Goal: Task Accomplishment & Management: Complete application form

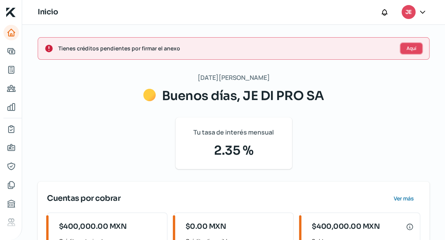
click at [414, 49] on button "Aquí" at bounding box center [410, 48] width 23 height 12
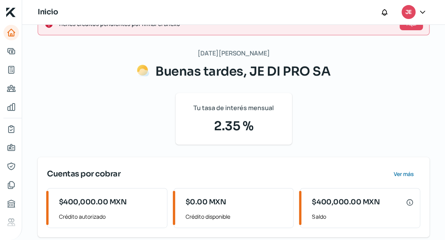
scroll to position [15, 0]
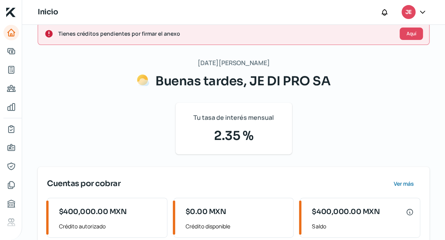
click at [210, 40] on div "Tienes créditos pendientes por firmar el anexo Aquí" at bounding box center [233, 34] width 391 height 23
click at [133, 30] on span "Tienes créditos pendientes por firmar el anexo" at bounding box center [225, 34] width 335 height 10
click at [415, 35] on button "Aquí" at bounding box center [410, 34] width 23 height 12
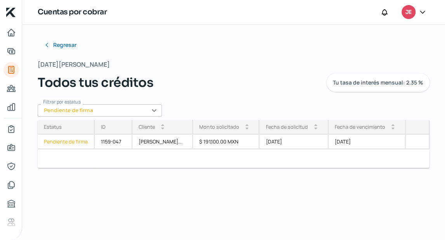
scroll to position [0, 3]
drag, startPoint x: 414, startPoint y: 165, endPoint x: 256, endPoint y: 170, distance: 158.0
click at [260, 171] on div "Estatus Pendiente de firma ID Cliente arrow_drop_up arrow_drop_down Monto solic…" at bounding box center [233, 150] width 391 height 61
click at [217, 141] on div "$ 191,100.00 MXN" at bounding box center [226, 142] width 66 height 15
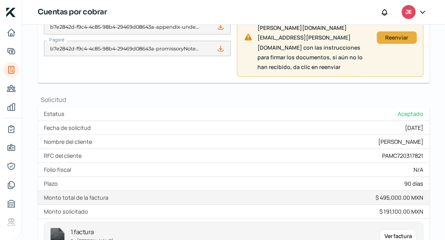
scroll to position [164, 0]
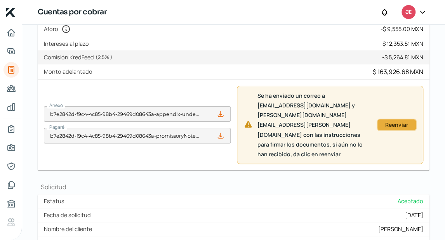
click at [397, 123] on div "Reenviar" at bounding box center [396, 125] width 32 height 5
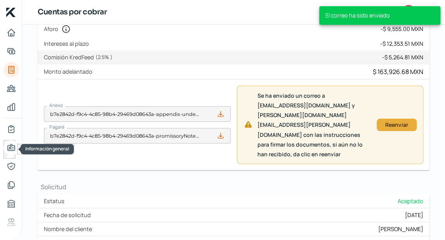
click at [13, 149] on icon "Información general" at bounding box center [11, 147] width 9 height 9
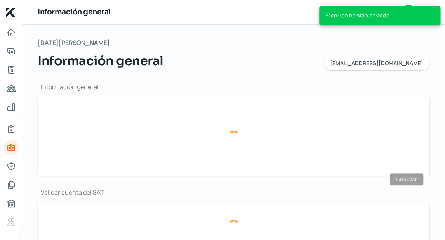
type input "[EMAIL_ADDRESS][DOMAIN_NAME]"
type input "Personas morales del régimen general"
type input "JE DI PRO SA"
type input "77 - 7203 - 1938"
type input "77 - 7317 - 6713"
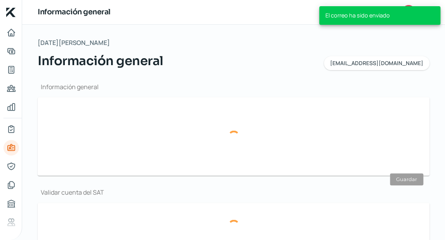
type input "JDP191004BA7"
type input "AV UNIVERSIDAD"
type input "55"
type input "B"
type input "62100"
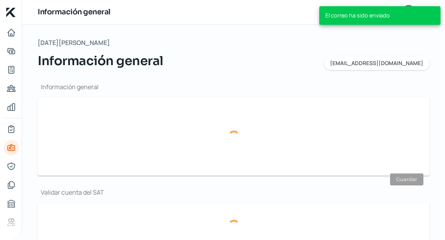
type input "SANTA [PERSON_NAME] AHUACATITLAN"
type input "CUERNAVACA"
type input "[PERSON_NAME]"
type input "[GEOGRAPHIC_DATA]"
type input "3"
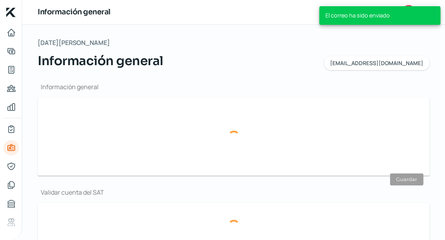
type input "0"
type input "Rentada"
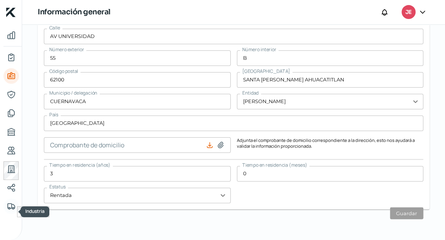
scroll to position [73, 0]
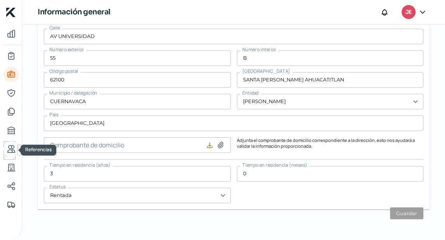
click at [8, 152] on icon "Referencias" at bounding box center [11, 148] width 7 height 7
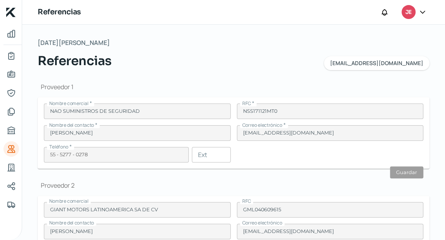
scroll to position [217, 0]
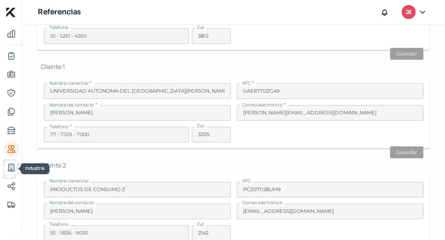
click at [9, 171] on icon "Industria" at bounding box center [11, 167] width 7 height 7
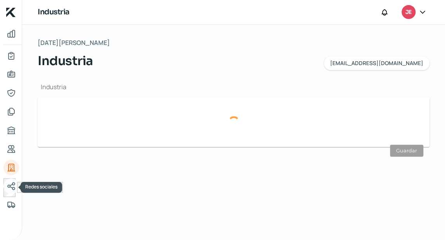
click at [12, 189] on icon "Redes sociales" at bounding box center [11, 186] width 7 height 7
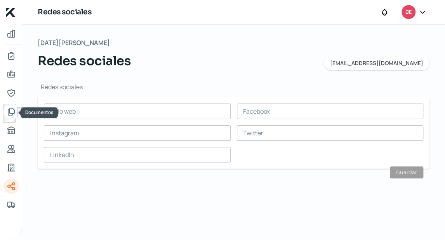
click at [9, 113] on icon "Documentos" at bounding box center [11, 111] width 6 height 7
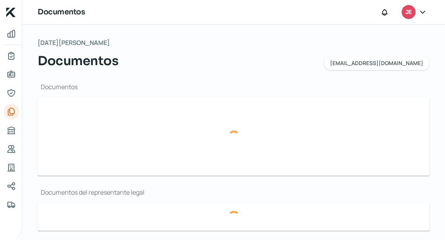
type input "[DATE] JEDI.pdf"
type input "RESEÑA JEDI.pdf"
type input "logo jedi png.png"
type input "PROTOCOLIZACION-RPP JEDI.pdf"
type input "[DATE] JEDI BBVA.pdf"
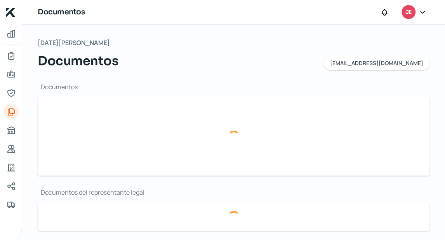
type input "[DATE] JEDI BBVA.pdf"
type input "[DATE] JEDI AFIRME.pdf"
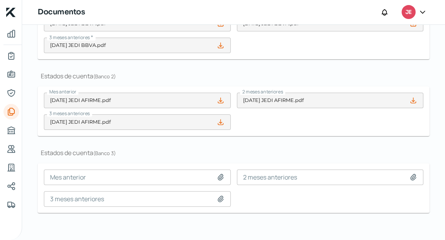
scroll to position [251, 0]
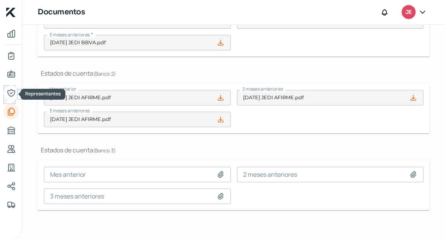
click at [12, 92] on icon "Representantes" at bounding box center [11, 92] width 9 height 9
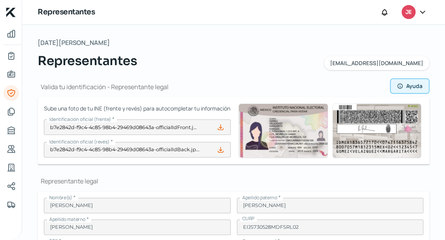
click at [407, 87] on span "Ayuda" at bounding box center [414, 85] width 16 height 5
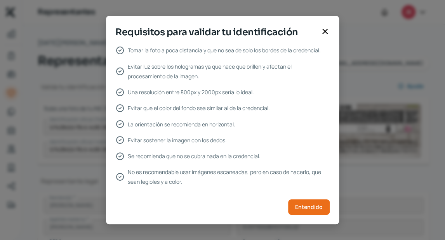
click at [320, 31] on div "Requisitos para validar tu identificación" at bounding box center [222, 35] width 233 height 20
click at [326, 34] on icon at bounding box center [324, 31] width 9 height 9
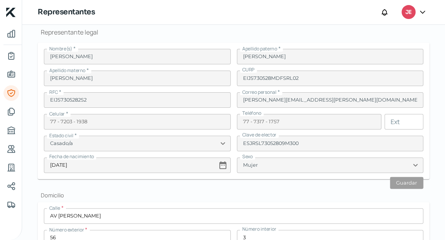
scroll to position [217, 0]
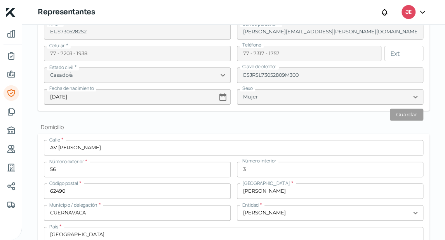
click at [252, 156] on input "AV [PERSON_NAME]" at bounding box center [233, 148] width 379 height 16
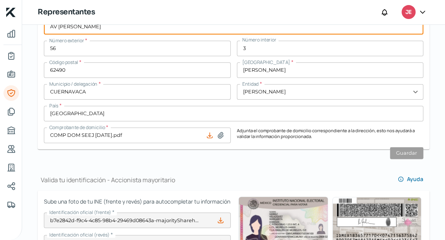
scroll to position [341, 0]
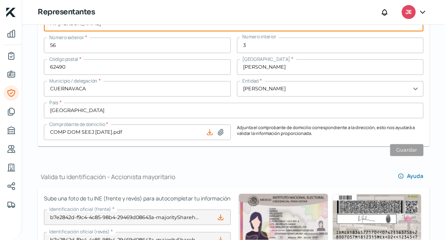
click at [266, 75] on input "[PERSON_NAME]" at bounding box center [330, 67] width 187 height 16
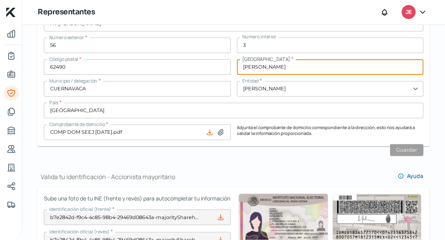
click at [267, 88] on div "Calle * AV [PERSON_NAME] Número exterior * 56 Número interior 3 Código postal *…" at bounding box center [233, 78] width 379 height 124
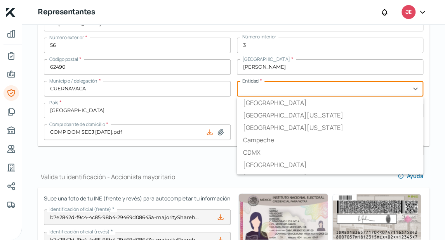
click at [265, 96] on input "text" at bounding box center [330, 89] width 187 height 16
type input "[PERSON_NAME]"
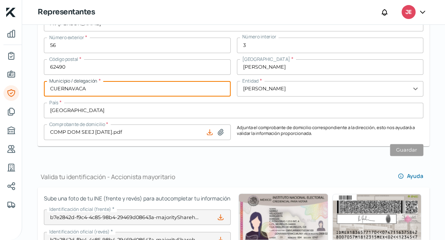
click at [178, 97] on input "CUERNAVACA" at bounding box center [137, 89] width 187 height 16
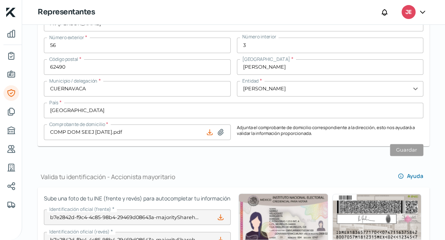
click at [283, 174] on div "Valida tu identificación - Accionista mayoritario [PERSON_NAME]" at bounding box center [233, 173] width 391 height 27
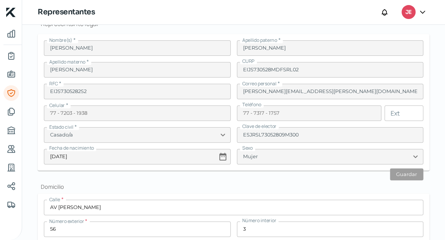
scroll to position [155, 0]
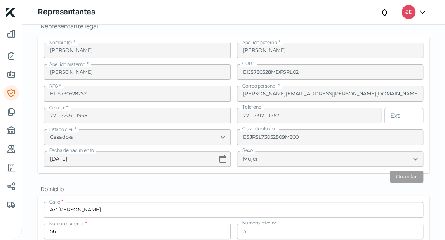
click at [281, 115] on div "Nombre(s) * [PERSON_NAME] paterno * [PERSON_NAME] materno * [PERSON_NAME] EIJS7…" at bounding box center [233, 105] width 379 height 124
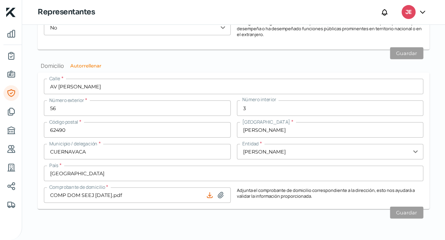
scroll to position [763, 0]
